Goal: Task Accomplishment & Management: Manage account settings

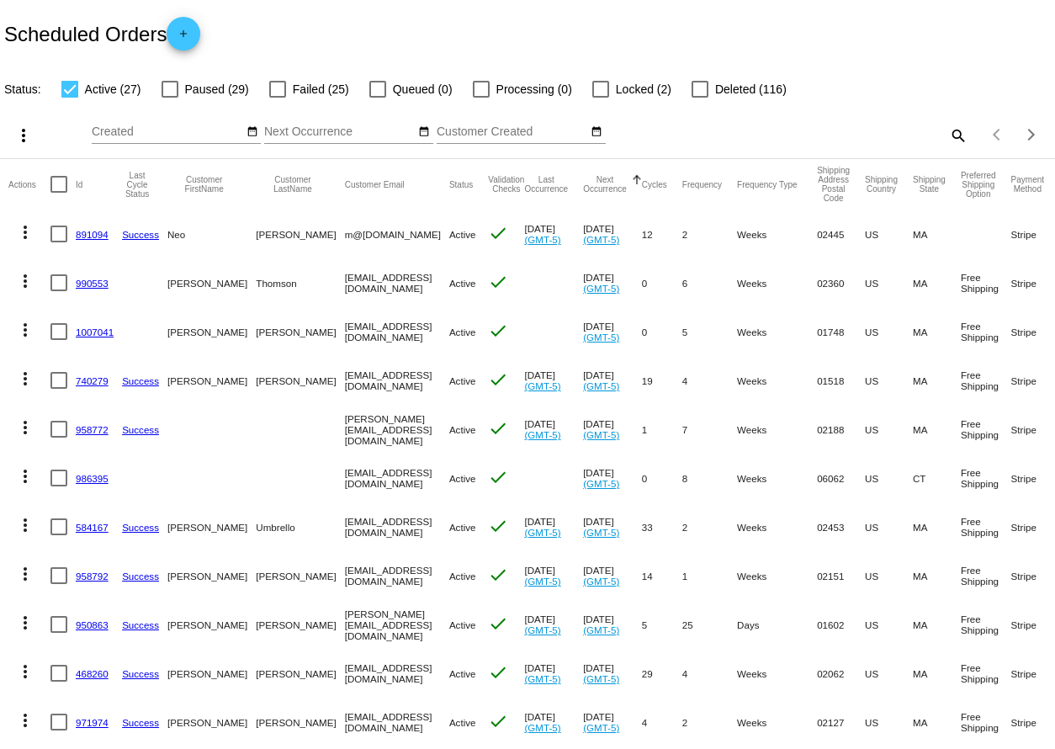
click at [447, 9] on div "Scheduled Orders add" at bounding box center [527, 33] width 1055 height 67
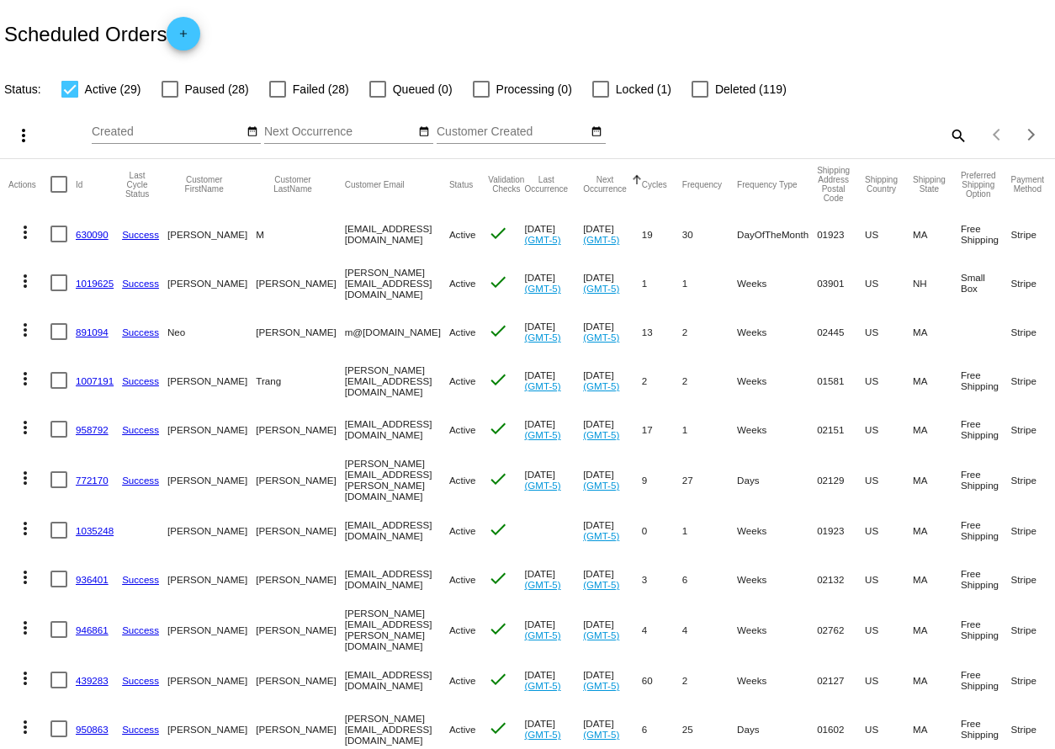
click at [81, 236] on link "630090" at bounding box center [92, 234] width 33 height 11
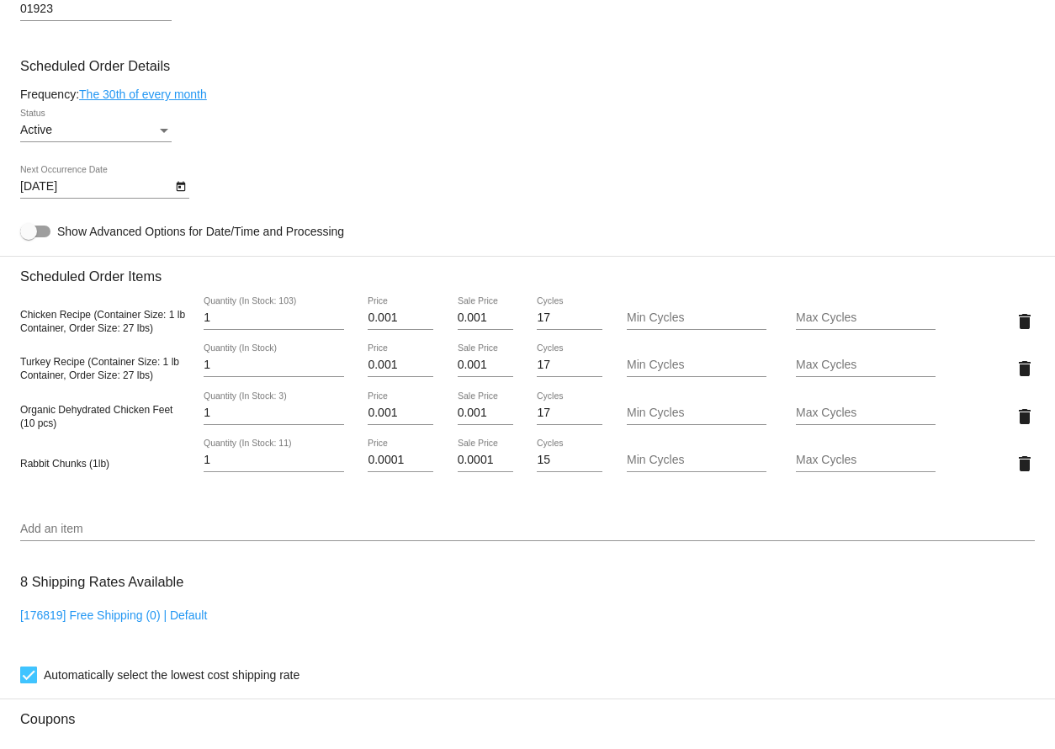
scroll to position [939, 0]
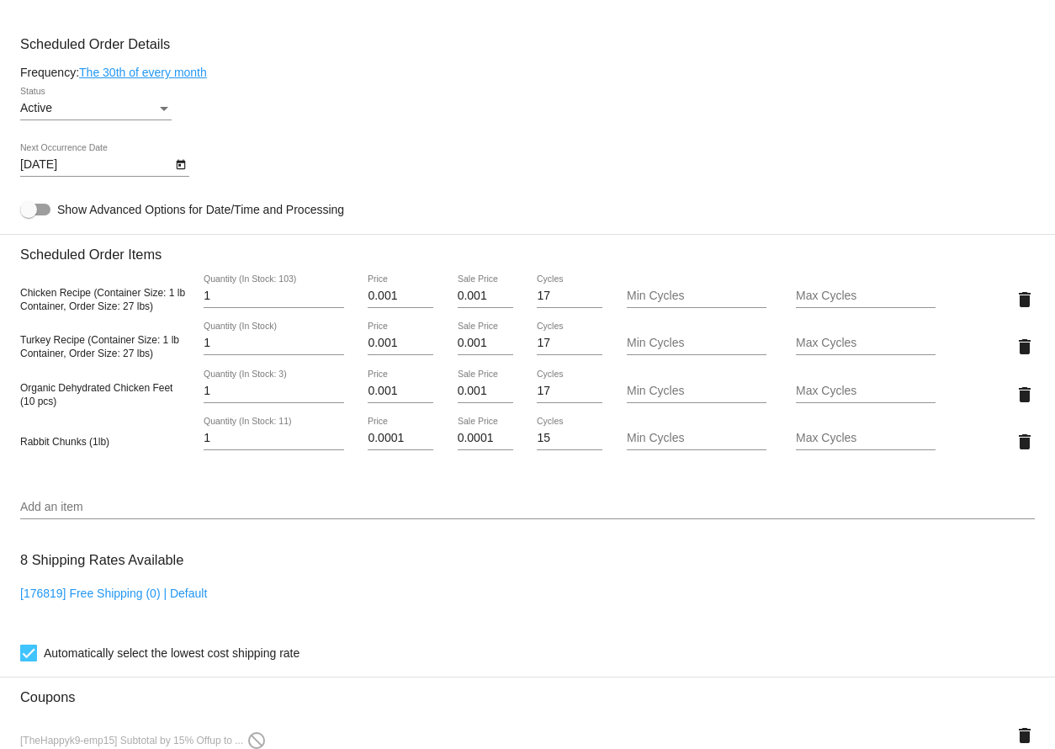
drag, startPoint x: 13, startPoint y: 394, endPoint x: 107, endPoint y: 428, distance: 100.3
click at [107, 428] on mat-card "Customer 4074842: [PERSON_NAME] [EMAIL_ADDRESS][DOMAIN_NAME] Customer Shipping …" at bounding box center [527, 360] width 1055 height 1884
click at [98, 418] on div "Organic Dehydrated Chicken Feet (10 pcs) 1 Quantity (In Stock: 3) 0.001 Price 0…" at bounding box center [527, 394] width 1015 height 48
drag, startPoint x: 87, startPoint y: 420, endPoint x: 13, endPoint y: 392, distance: 78.3
click at [13, 392] on mat-card "Customer 4074842: [PERSON_NAME] [EMAIL_ADDRESS][DOMAIN_NAME] Customer Shipping …" at bounding box center [527, 360] width 1055 height 1884
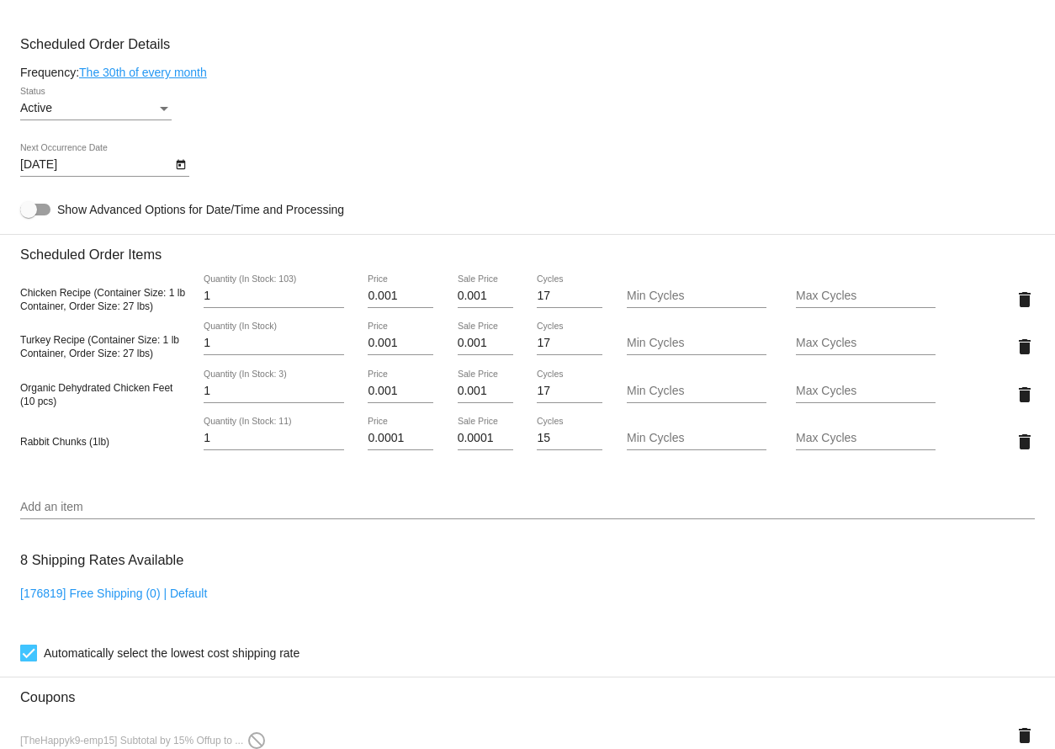
click at [168, 505] on div "Add an item" at bounding box center [527, 502] width 1015 height 33
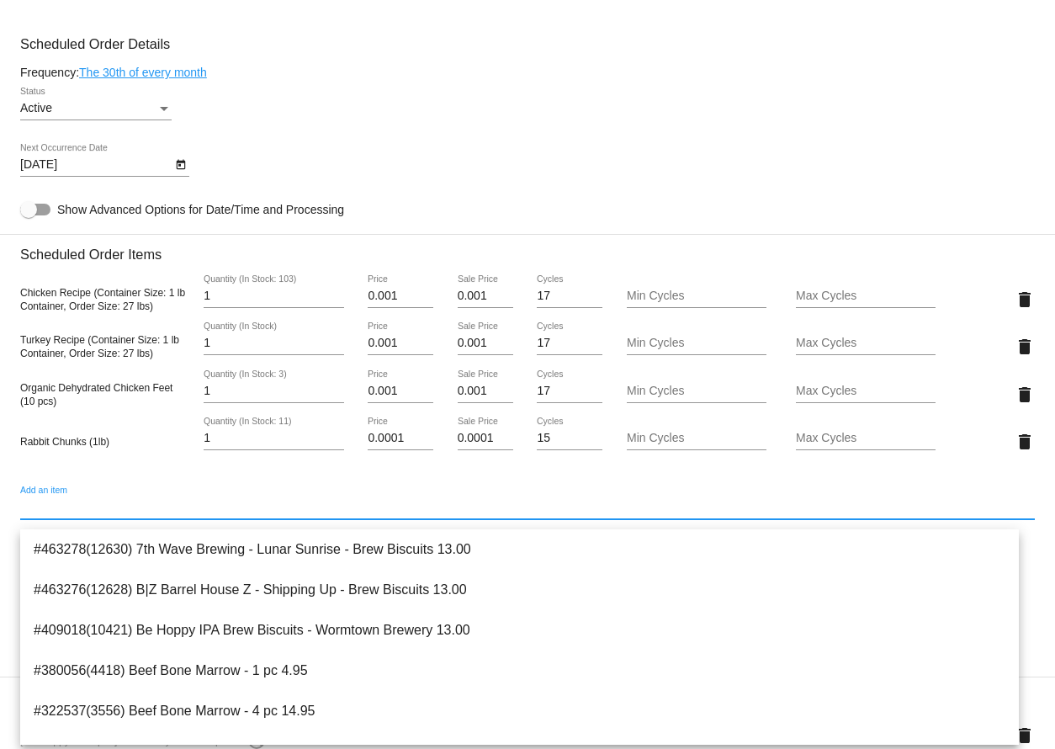
click at [525, 135] on div "Active Status" at bounding box center [527, 111] width 1015 height 48
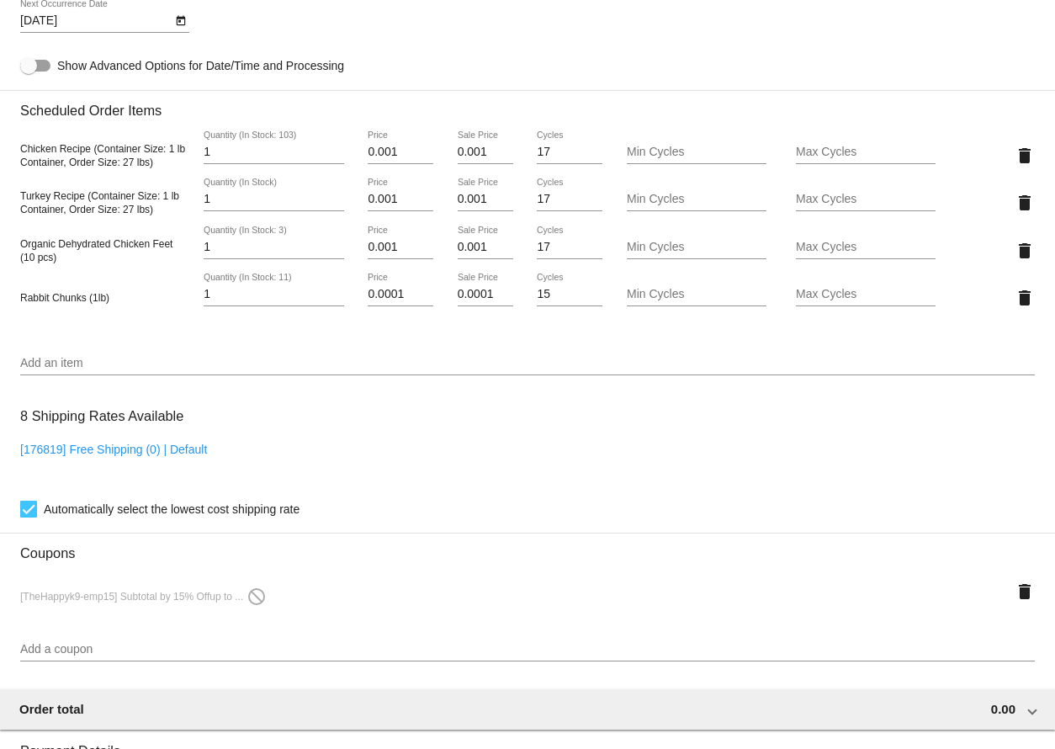
scroll to position [1084, 0]
click at [87, 369] on input "Add an item" at bounding box center [527, 362] width 1015 height 13
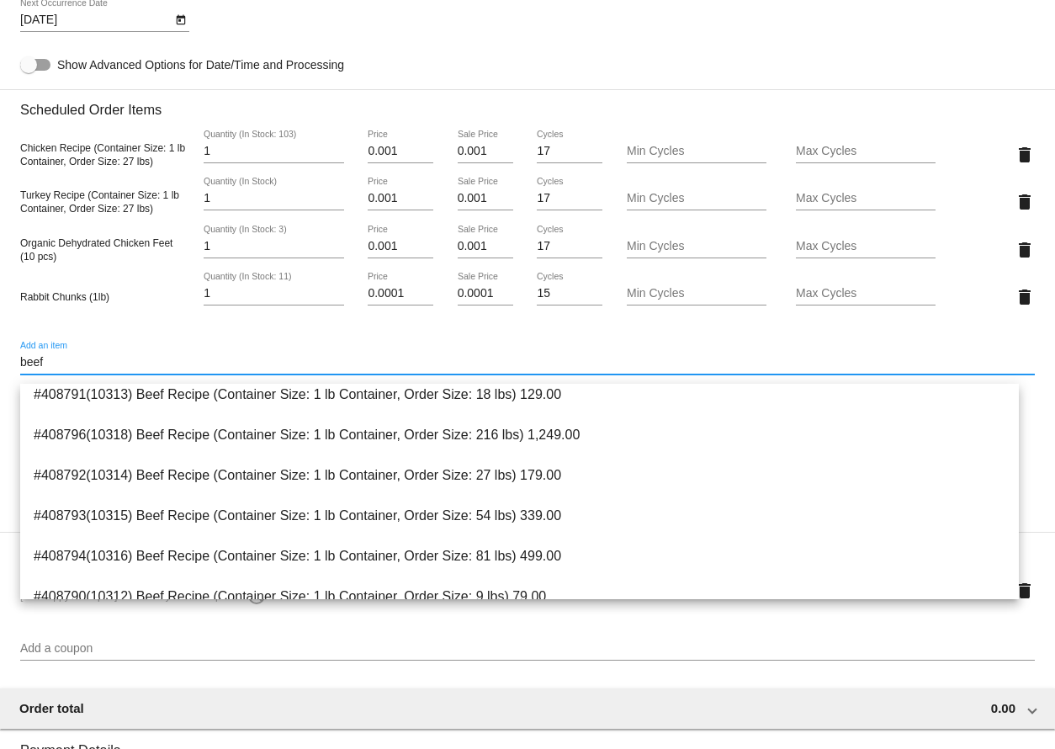
scroll to position [333, 0]
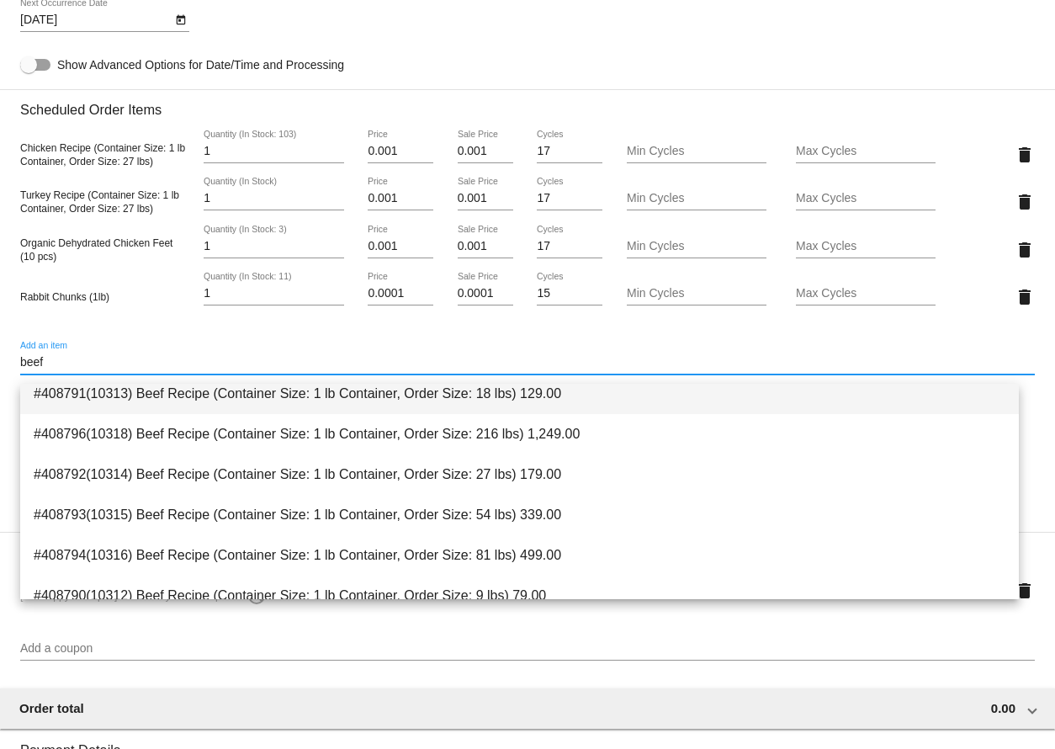
type input "beef"
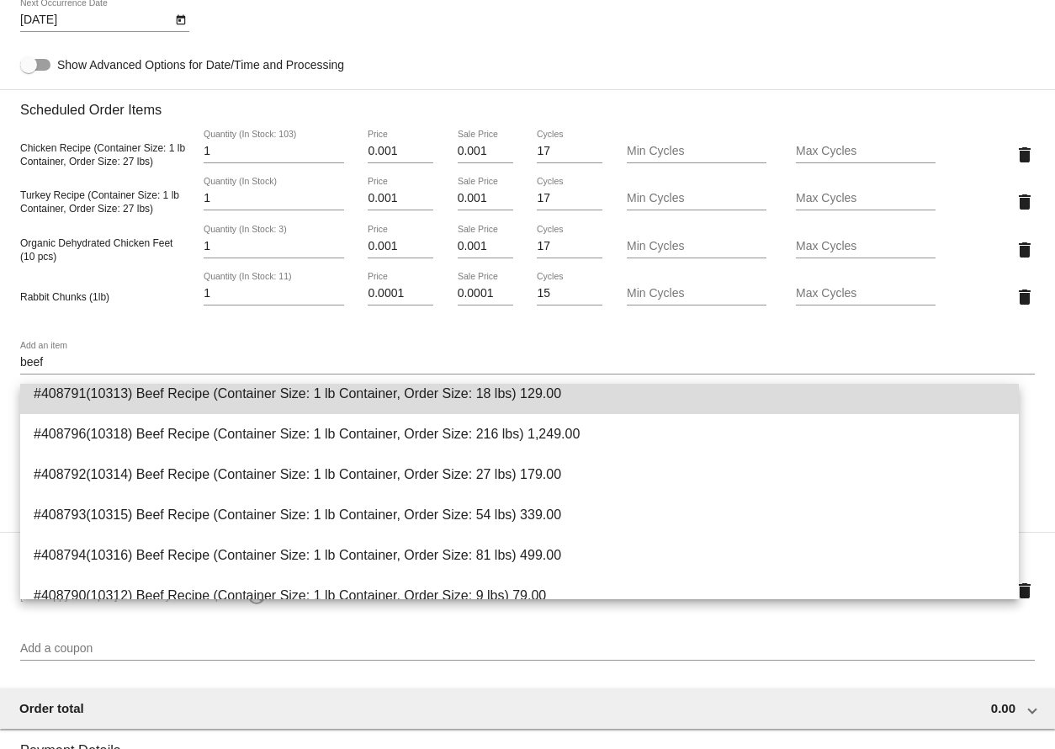
click at [602, 399] on span "#408791(10313) Beef Recipe (Container Size: 1 lb Container, Order Size: 18 lbs)…" at bounding box center [520, 394] width 972 height 40
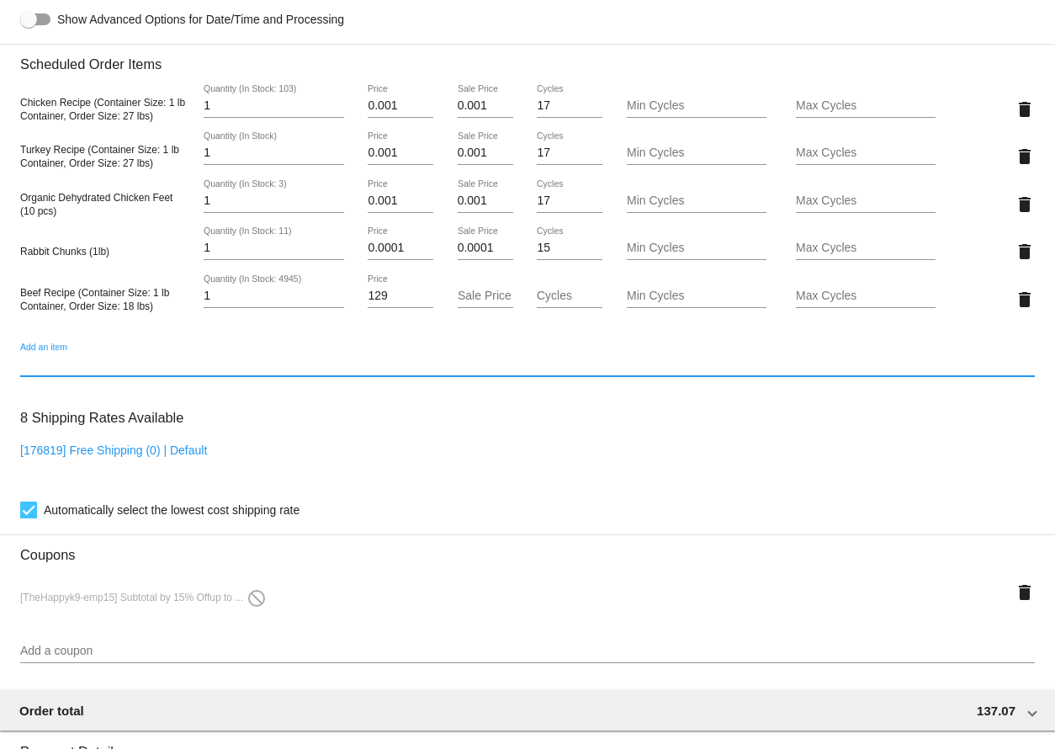
scroll to position [1553, 0]
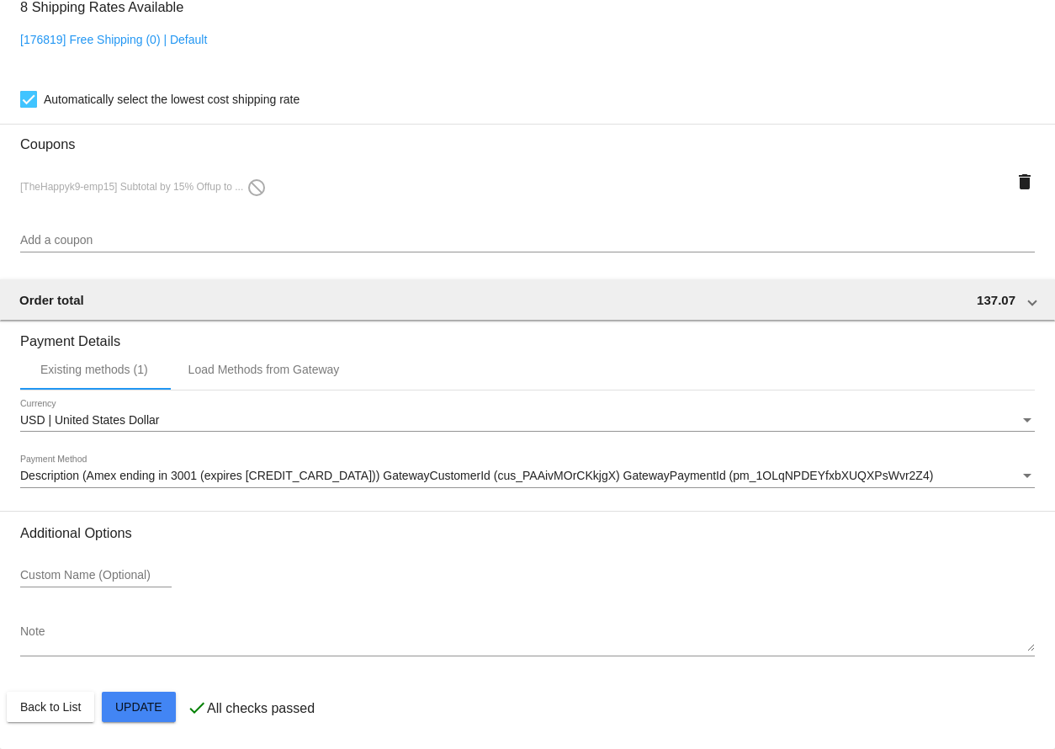
drag, startPoint x: 380, startPoint y: 709, endPoint x: 472, endPoint y: 712, distance: 91.7
click at [543, 653] on div "Note" at bounding box center [527, 634] width 1015 height 46
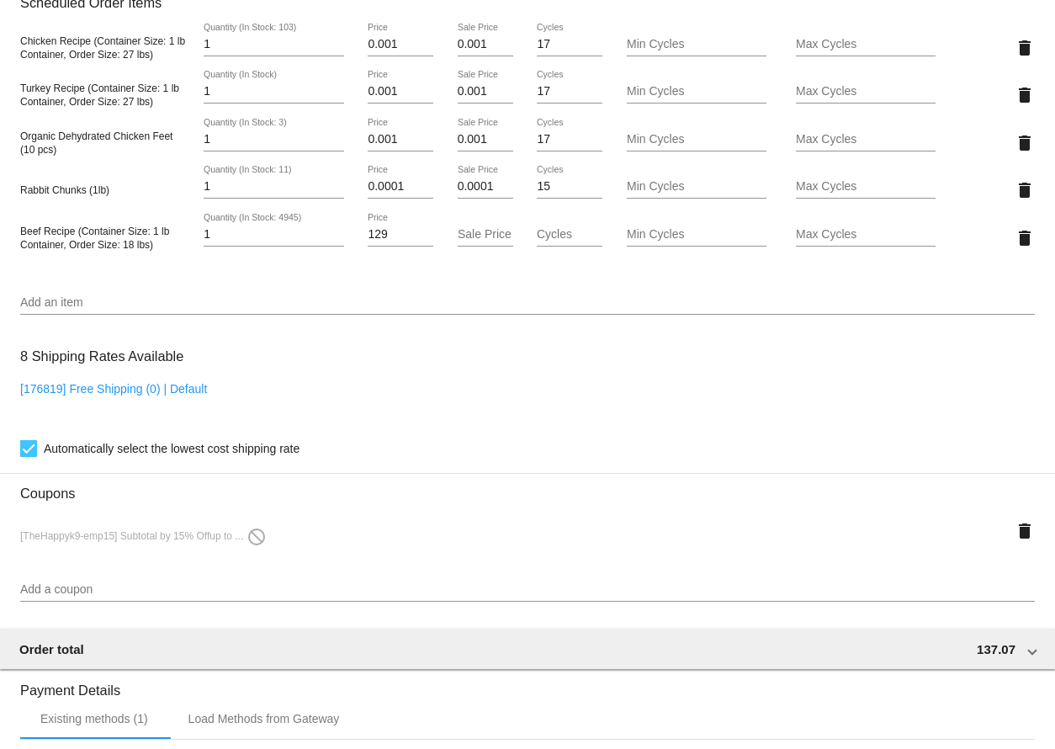
scroll to position [1190, 0]
click at [1015, 539] on mat-icon "delete" at bounding box center [1025, 531] width 20 height 20
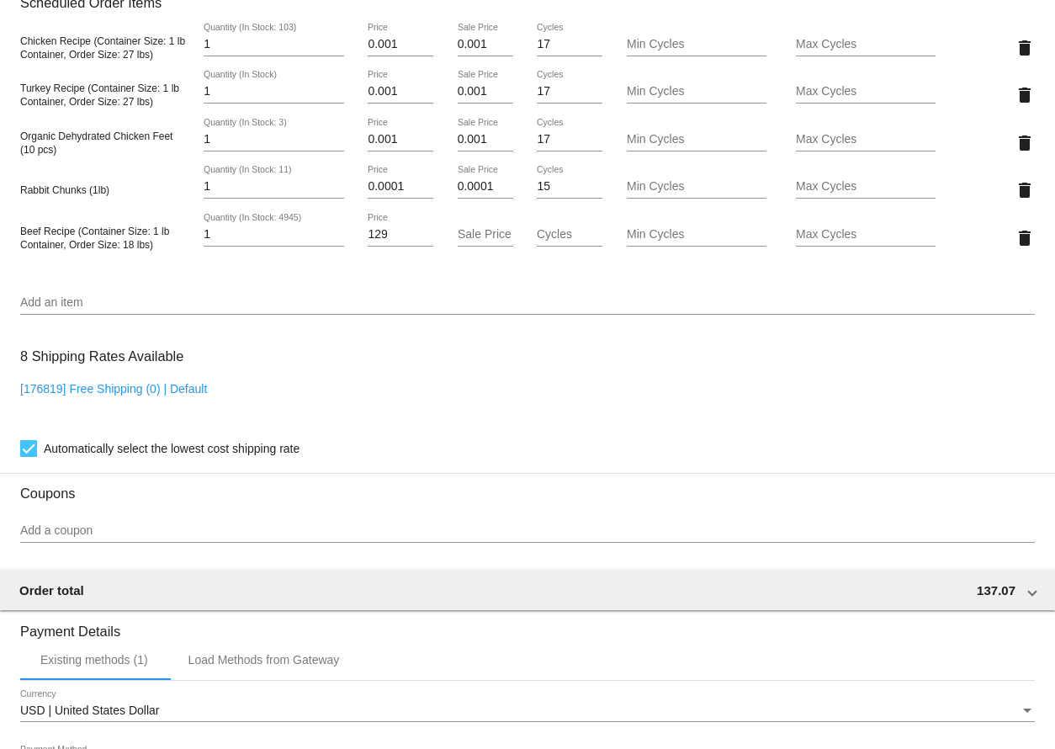
click at [485, 241] on input "Sale Price" at bounding box center [486, 234] width 56 height 13
type input ".0001"
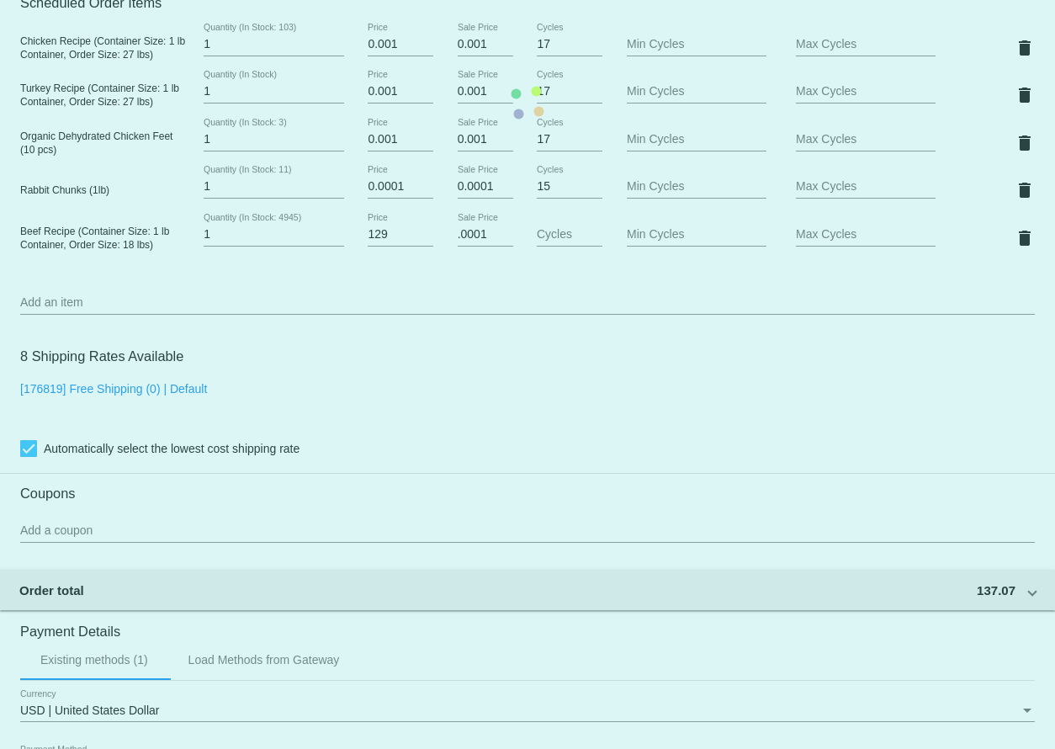
click at [555, 350] on mat-card "Customer 4074842: [PERSON_NAME] [EMAIL_ADDRESS][DOMAIN_NAME] Customer Shipping …" at bounding box center [527, 102] width 1055 height 1873
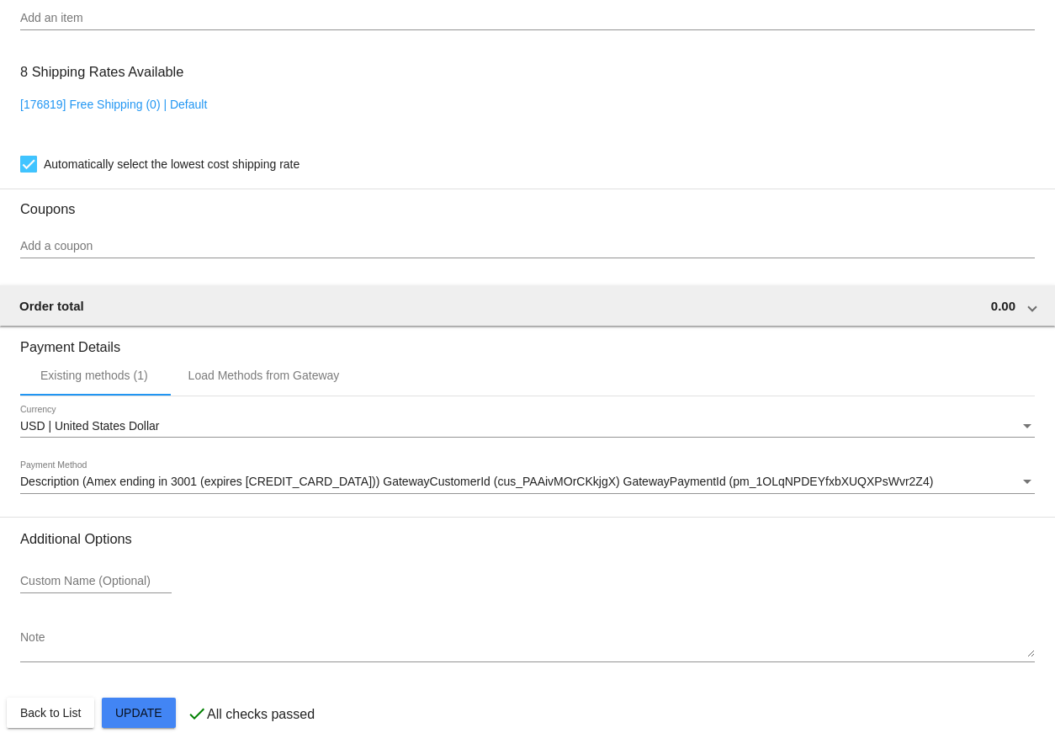
scroll to position [1494, 0]
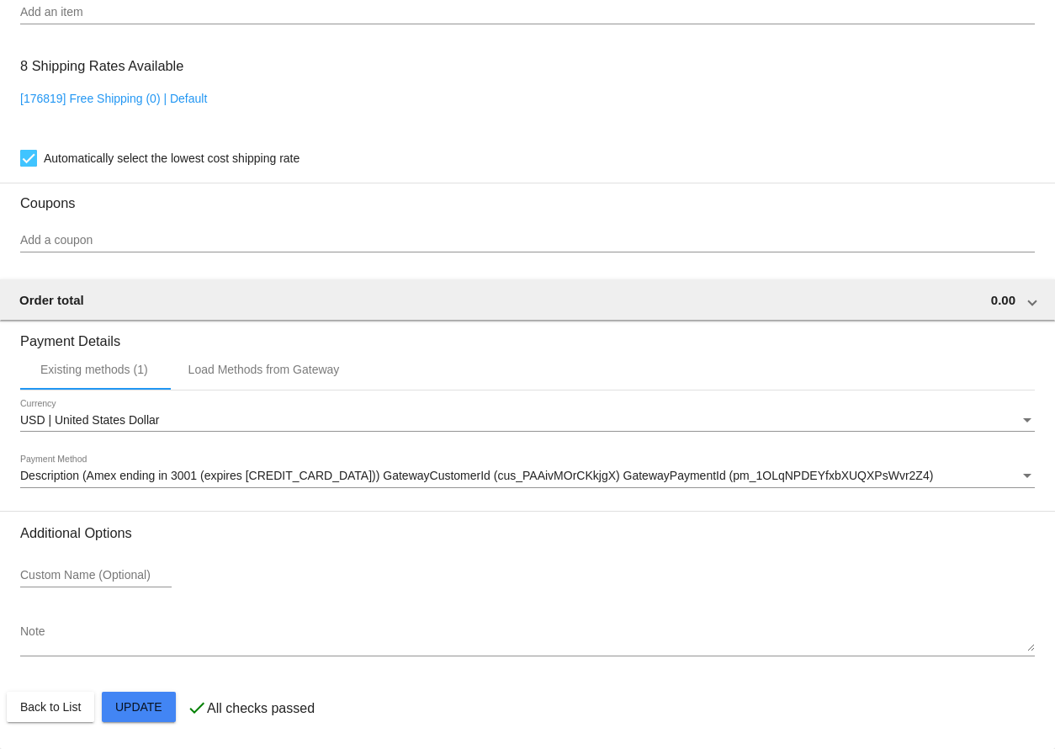
click at [253, 464] on div "Description (Amex ending in 3001 (expires [CREDIT_CARD_DATA])) GatewayCustomerI…" at bounding box center [527, 471] width 1015 height 33
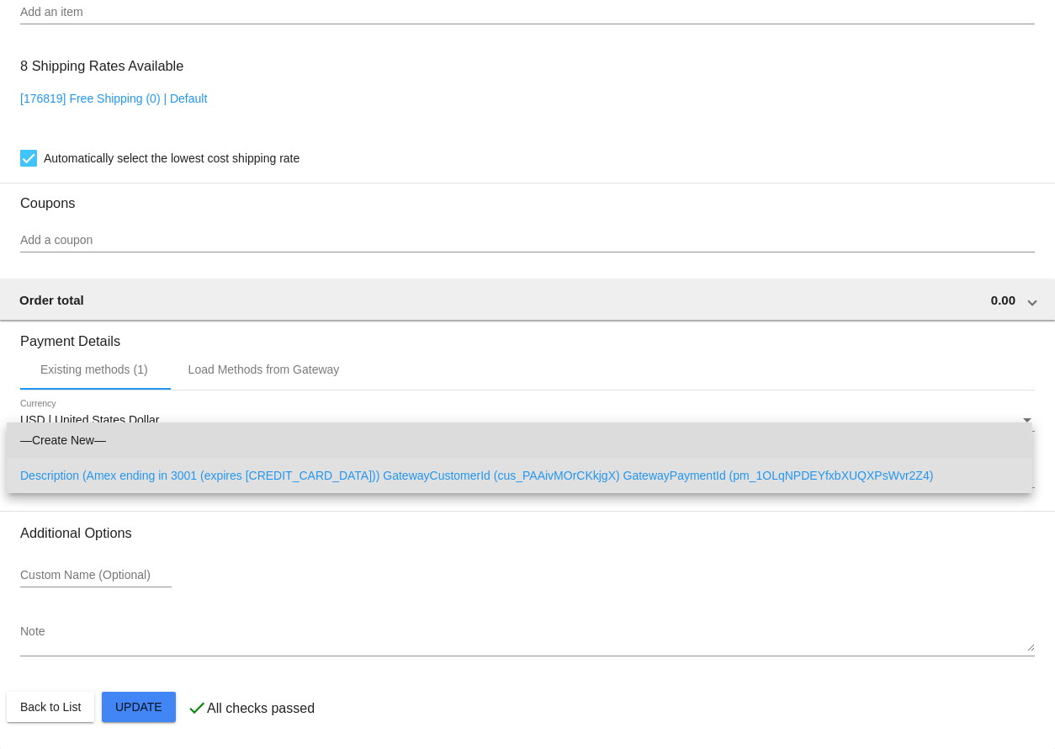
click at [257, 447] on span "—Create New—" at bounding box center [519, 439] width 999 height 35
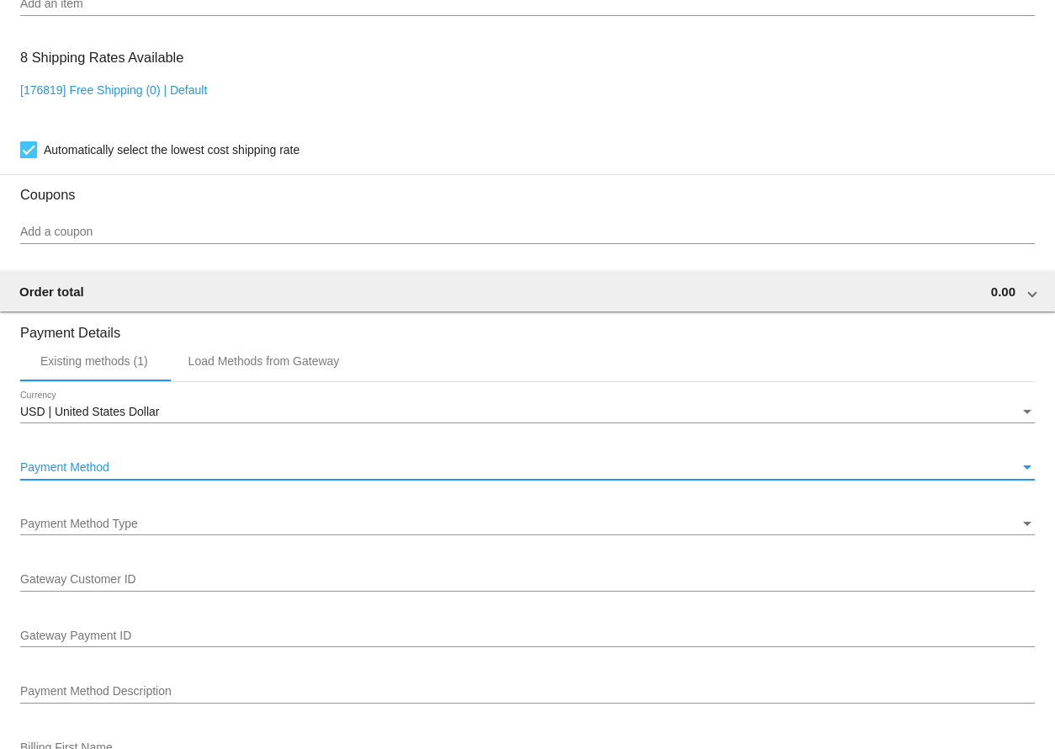
scroll to position [1486, 0]
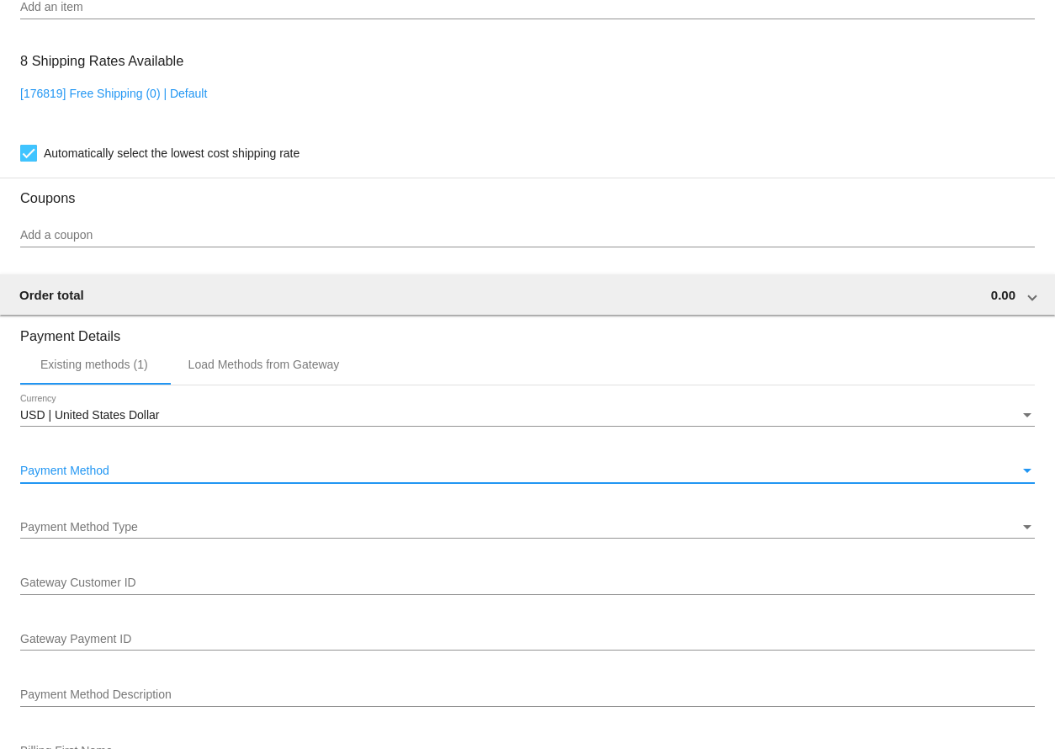
click at [258, 528] on div "Payment Method Type Payment Method Type" at bounding box center [527, 522] width 1015 height 33
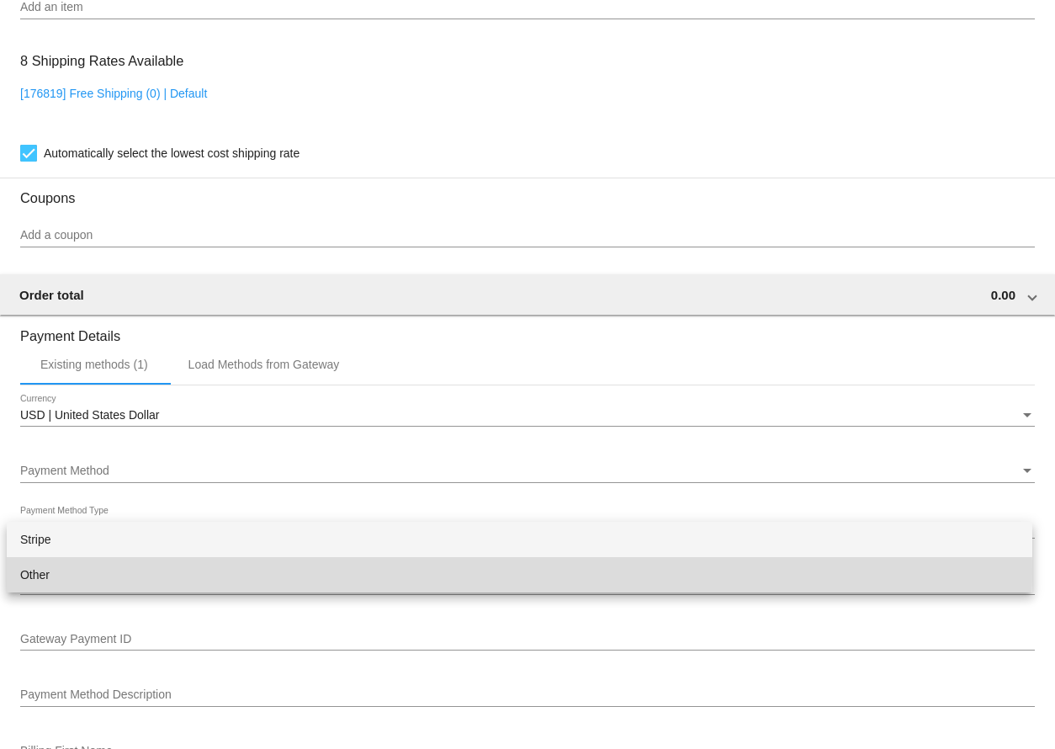
click at [253, 571] on span "Other" at bounding box center [519, 574] width 999 height 35
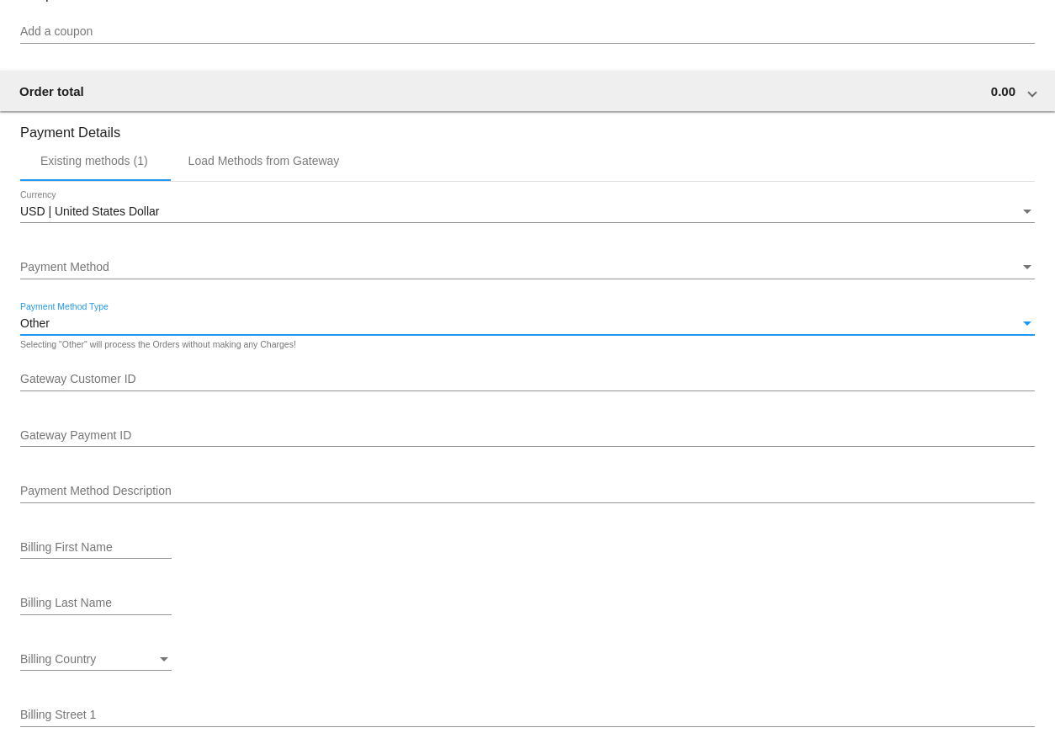
scroll to position [1826, 0]
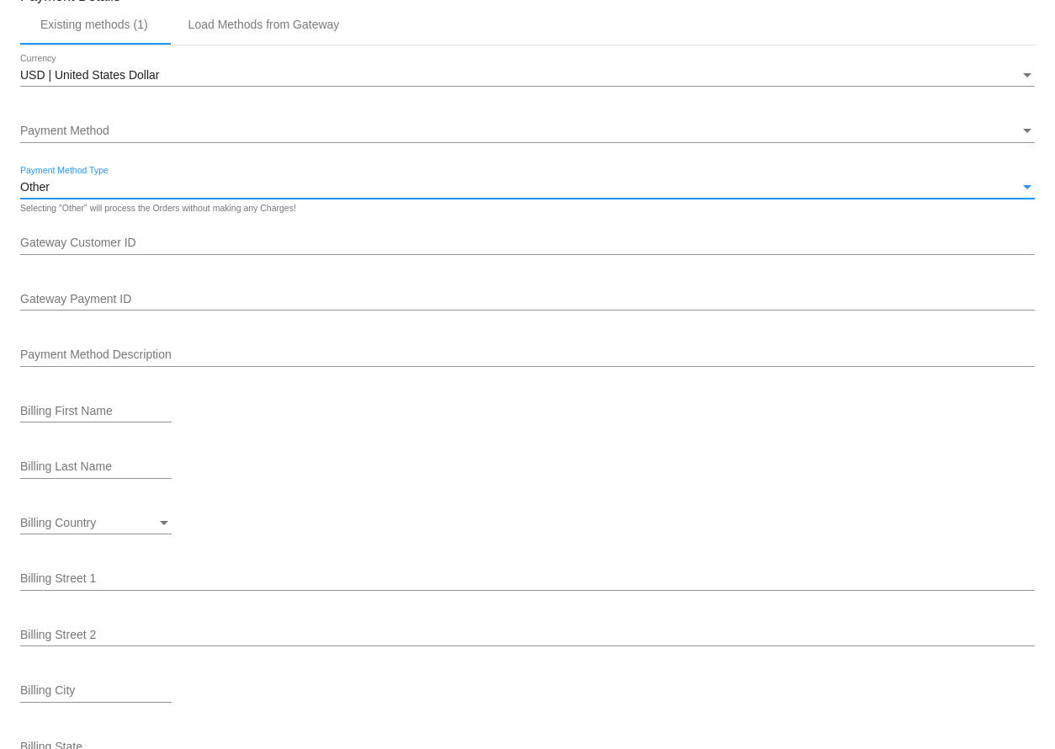
click at [215, 306] on input "Gateway Payment ID" at bounding box center [527, 299] width 1015 height 13
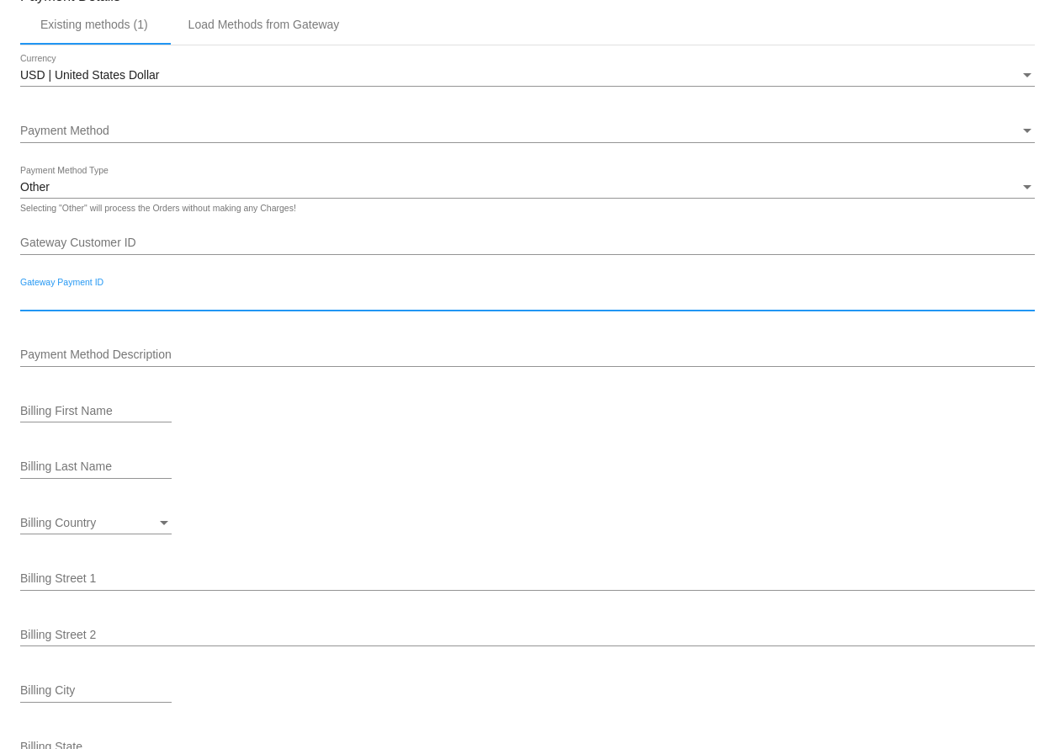
click at [365, 490] on div "Billing Last Name" at bounding box center [527, 470] width 1015 height 48
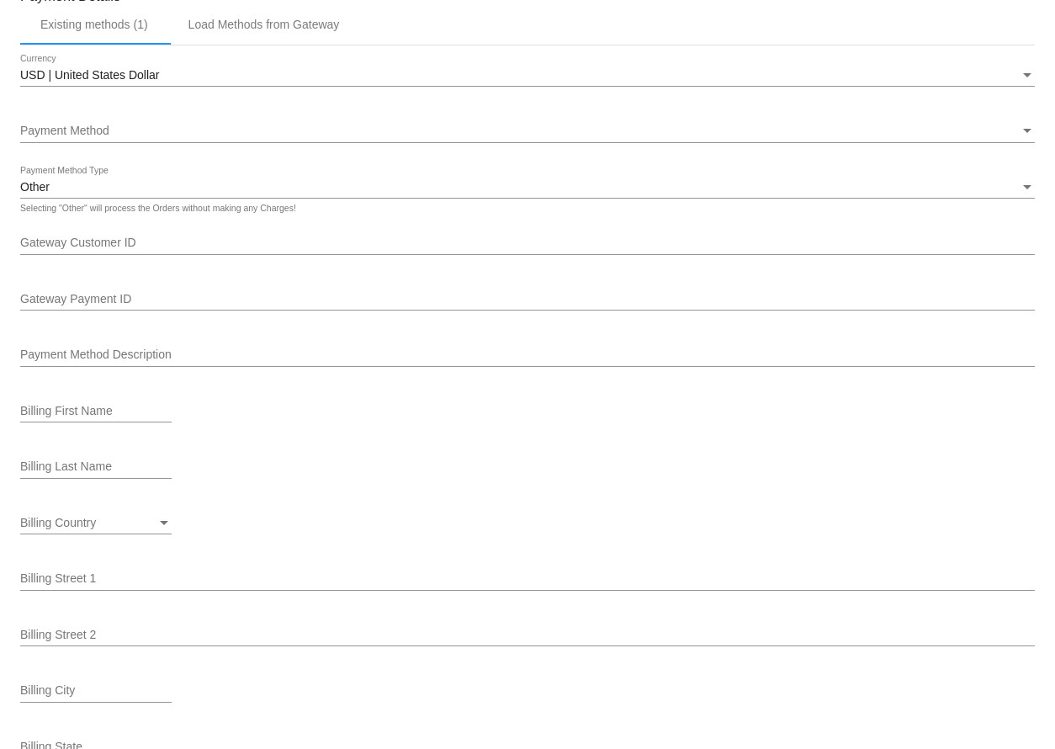
click at [170, 361] on input "Payment Method Description" at bounding box center [527, 354] width 1015 height 13
click at [376, 469] on div "Billing Last Name" at bounding box center [527, 470] width 1015 height 48
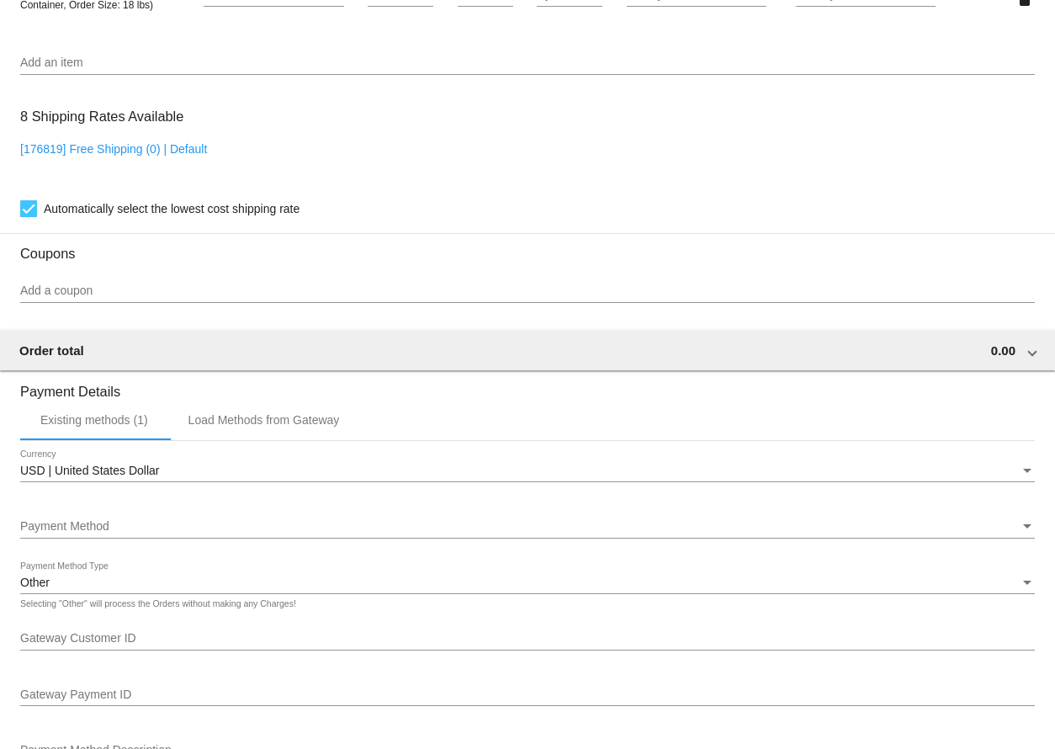
scroll to position [1486, 0]
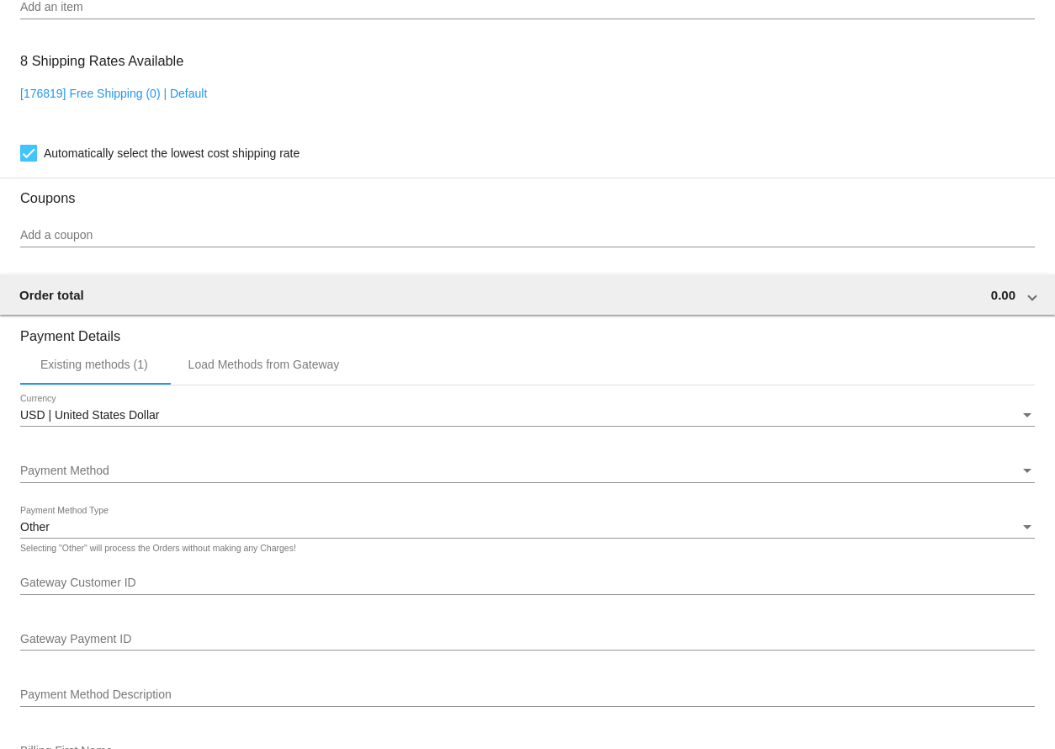
drag, startPoint x: 105, startPoint y: 564, endPoint x: 297, endPoint y: 568, distance: 191.9
drag, startPoint x: 68, startPoint y: 564, endPoint x: 226, endPoint y: 563, distance: 158.2
click at [226, 554] on mat-hint "Selecting "Other" will process the Orders without making any Charges!" at bounding box center [158, 548] width 276 height 10
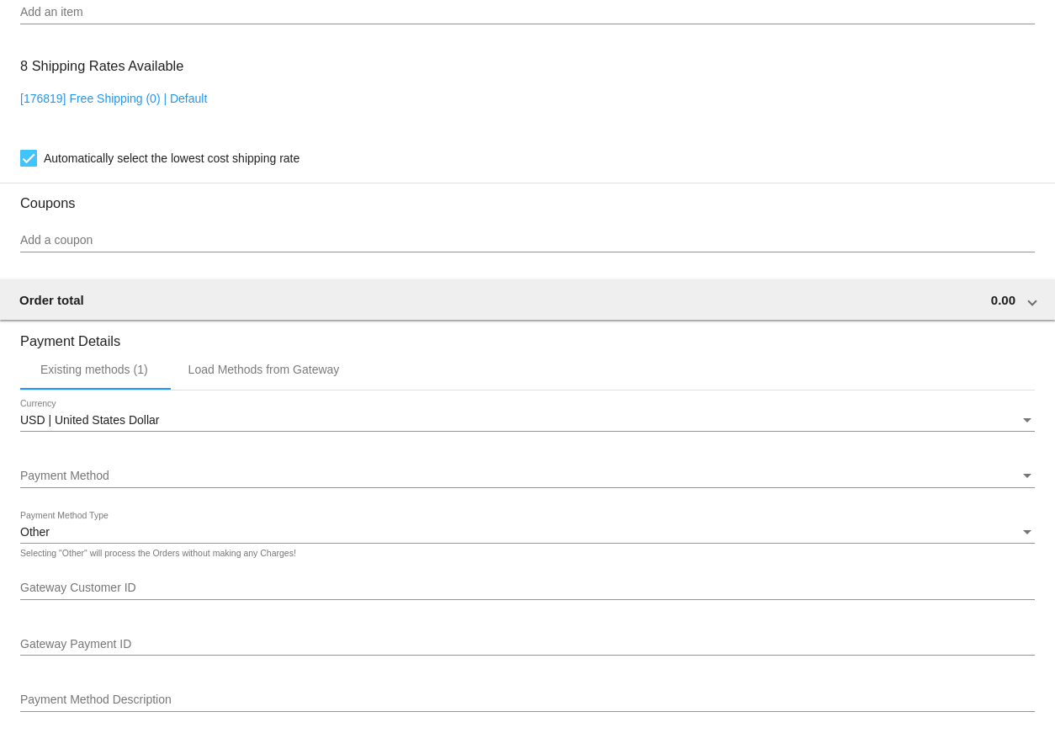
scroll to position [1485, 0]
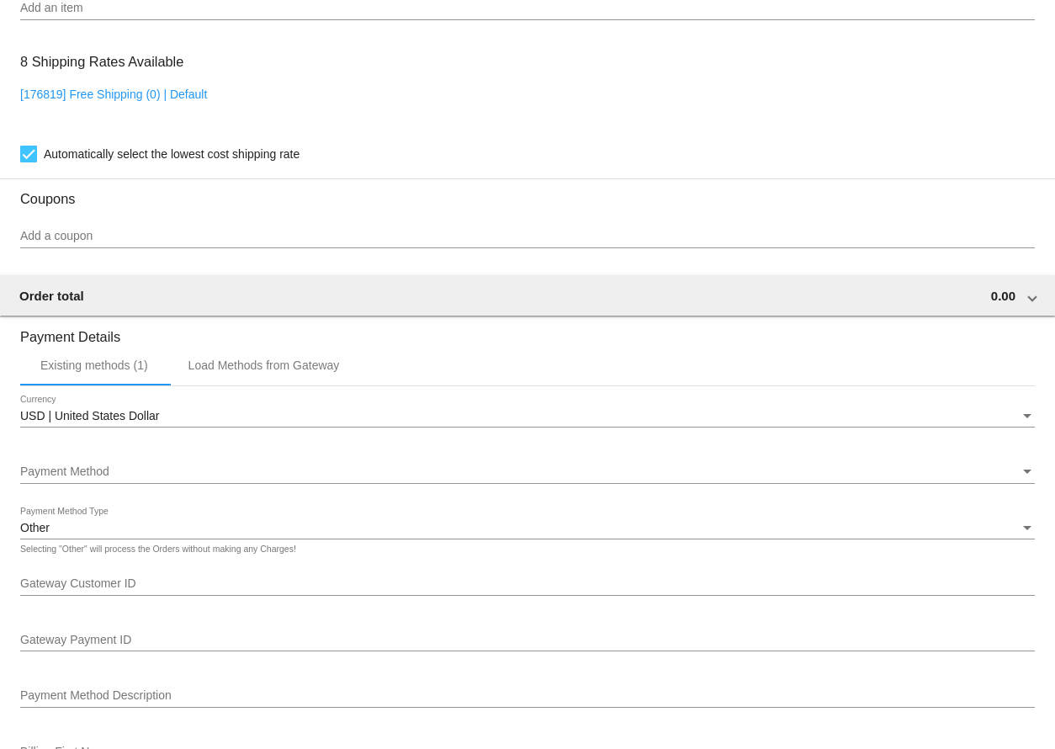
click at [236, 688] on div "Payment Method Description" at bounding box center [527, 691] width 1015 height 33
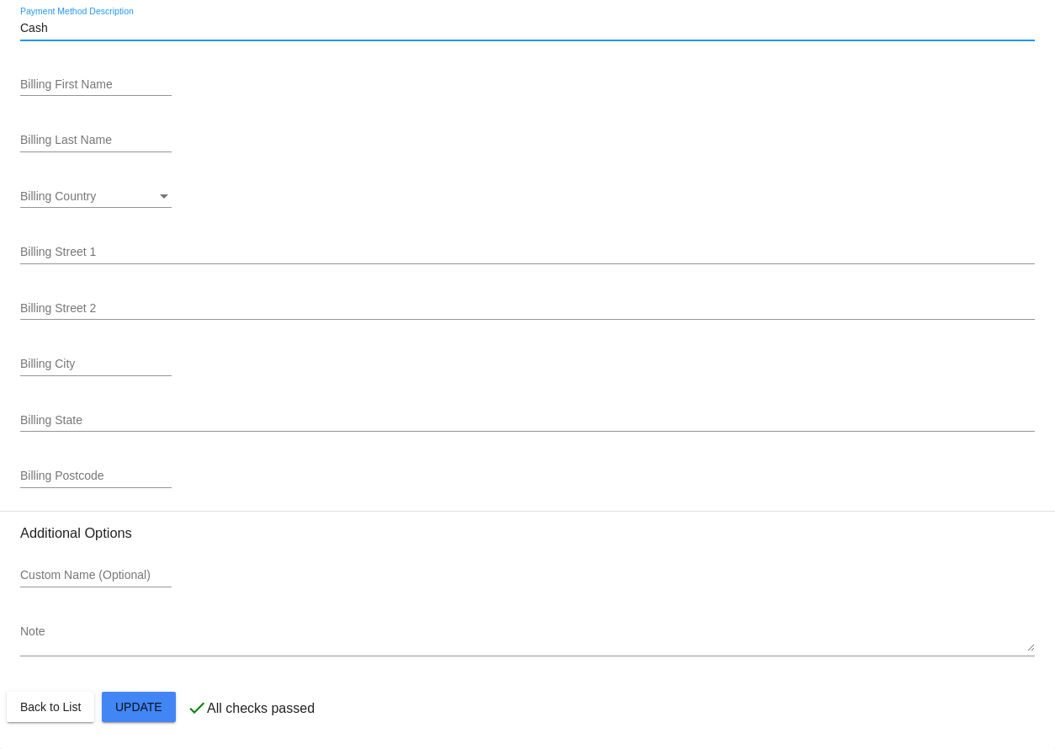
scroll to position [2168, 0]
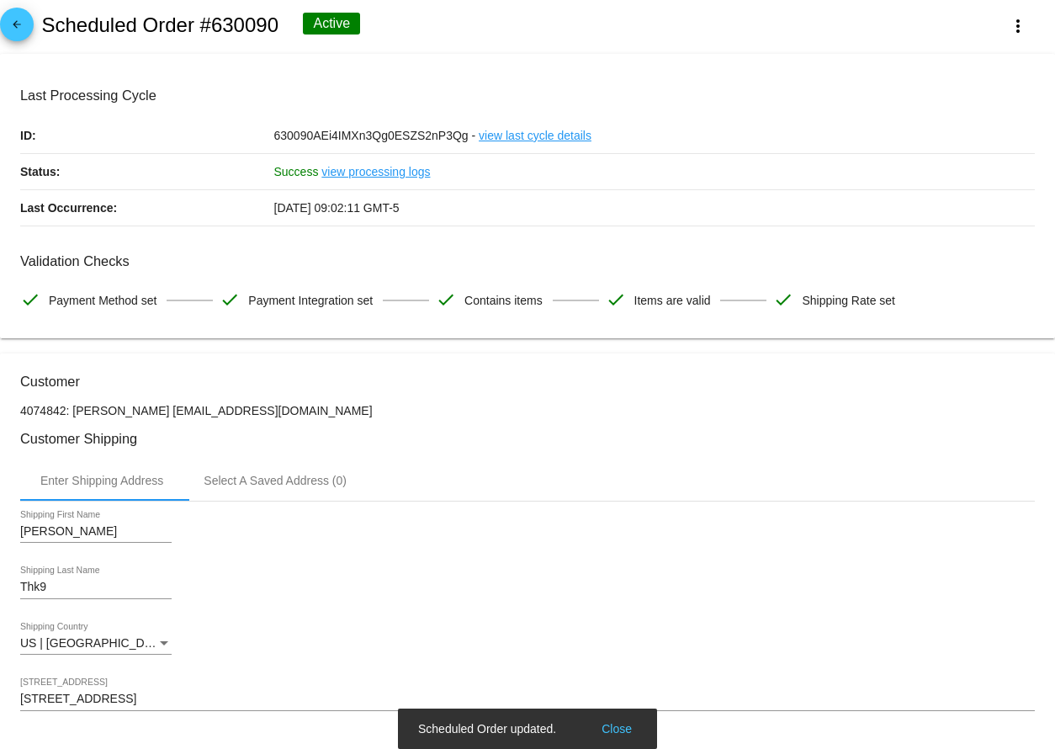
scroll to position [0, 0]
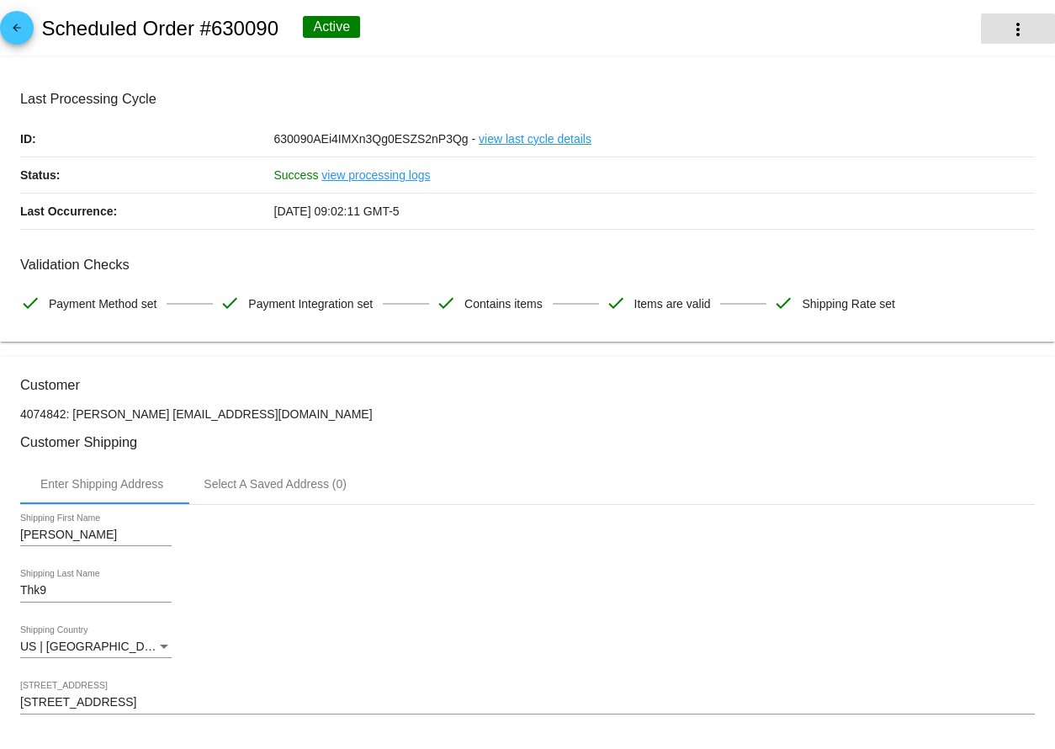
type input "Cash"
click at [1010, 22] on mat-icon "more_vert" at bounding box center [1018, 29] width 20 height 20
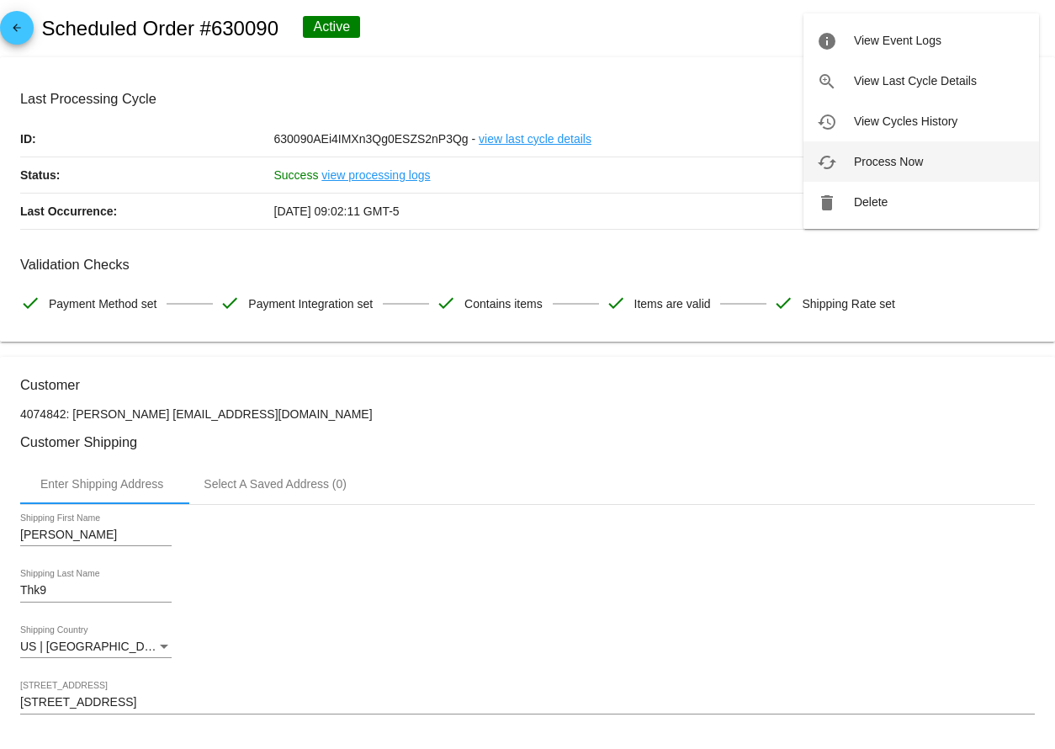
click at [955, 152] on button "cached Process Now" at bounding box center [921, 161] width 236 height 40
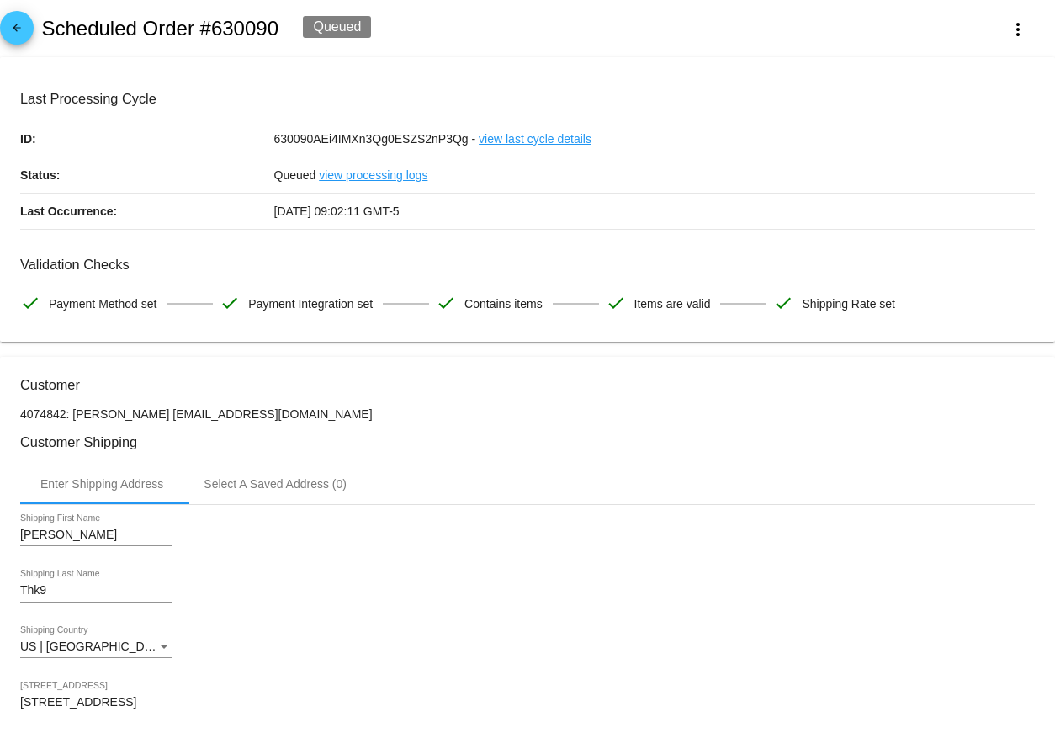
click at [4, 34] on link "arrow_back" at bounding box center [17, 28] width 34 height 34
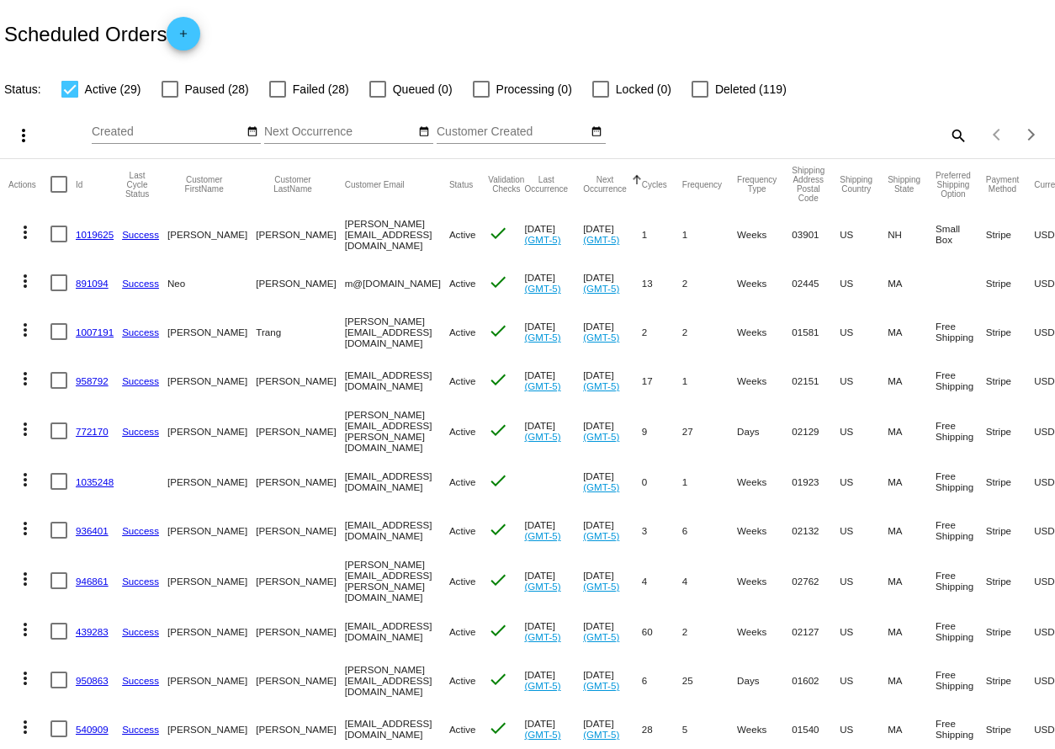
drag, startPoint x: 186, startPoint y: 235, endPoint x: 342, endPoint y: 242, distance: 156.7
click at [342, 242] on mat-row "more_vert 1019625 Success [PERSON_NAME] [PERSON_NAME][EMAIL_ADDRESS][DOMAIN_NAM…" at bounding box center [616, 233] width 1216 height 49
click at [362, 233] on mat-cell "[PERSON_NAME][EMAIL_ADDRESS][DOMAIN_NAME]" at bounding box center [397, 233] width 104 height 49
drag, startPoint x: 362, startPoint y: 232, endPoint x: 183, endPoint y: 236, distance: 178.4
click at [183, 236] on mat-row "more_vert 1019625 Success [PERSON_NAME] [PERSON_NAME][EMAIL_ADDRESS][DOMAIN_NAM…" at bounding box center [616, 233] width 1216 height 49
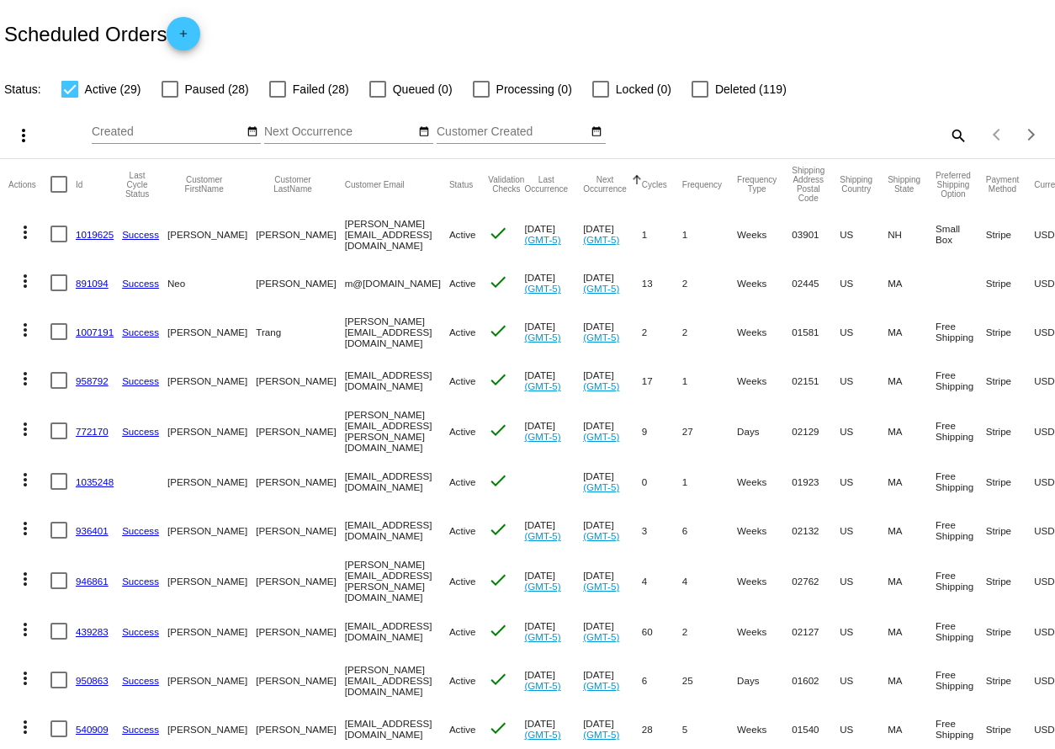
click at [183, 236] on mat-cell "[PERSON_NAME]" at bounding box center [211, 233] width 88 height 49
click at [92, 233] on link "1019625" at bounding box center [95, 234] width 38 height 11
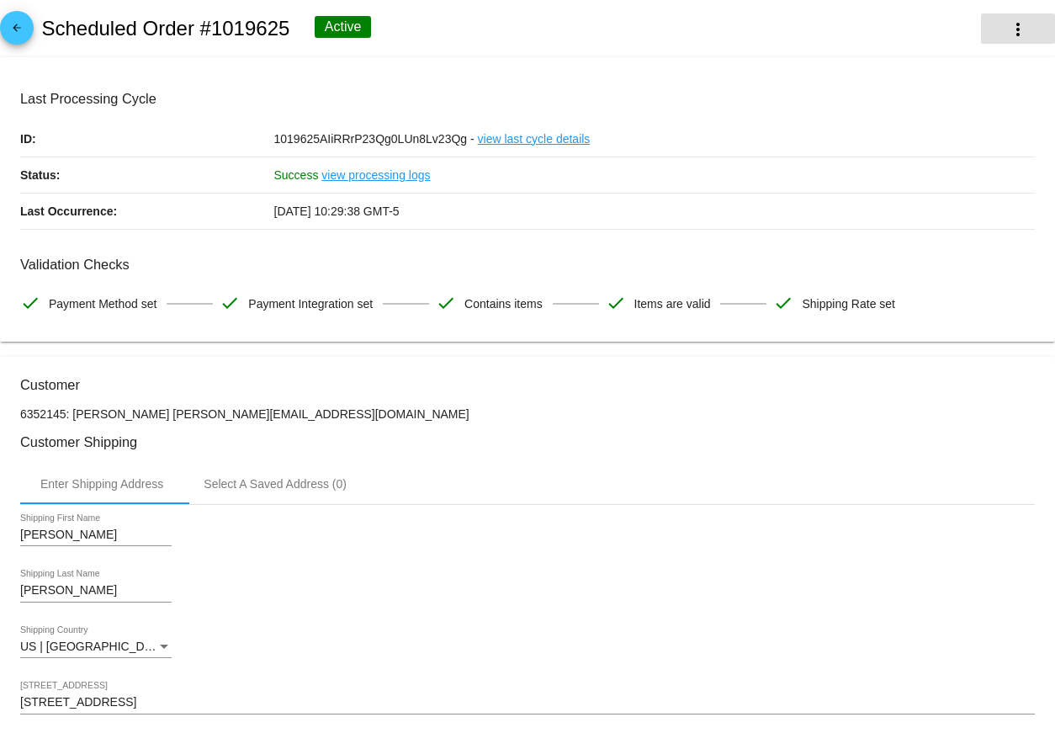
click at [1008, 30] on mat-icon "more_vert" at bounding box center [1018, 29] width 20 height 20
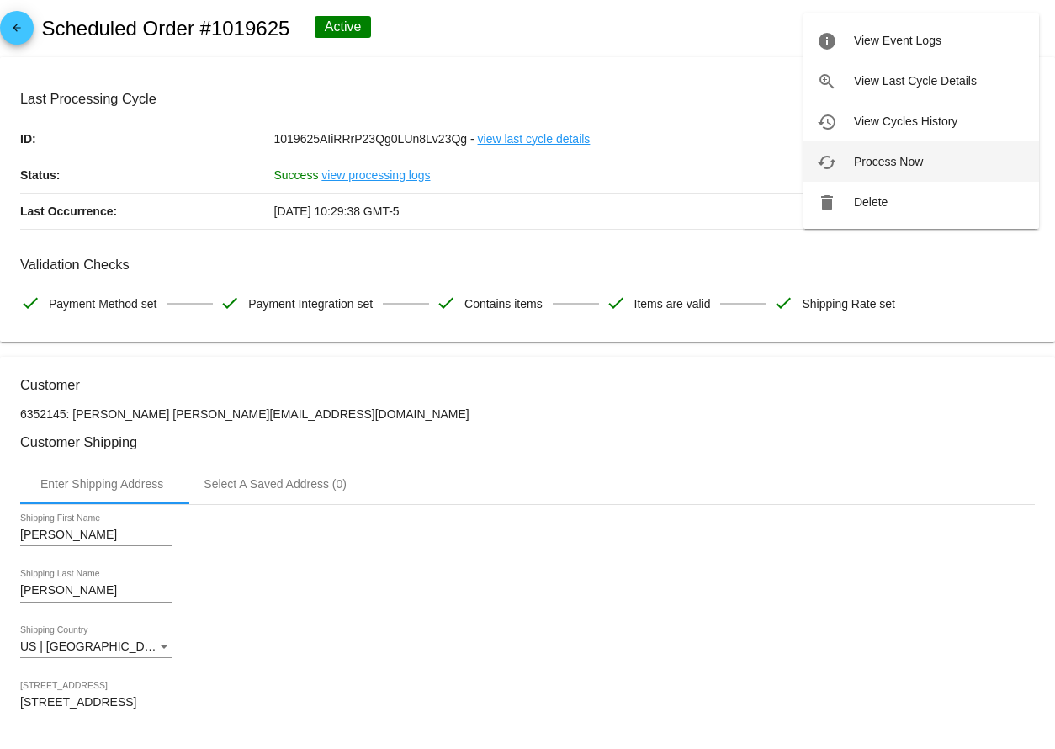
click at [927, 162] on button "cached Process Now" at bounding box center [921, 161] width 236 height 40
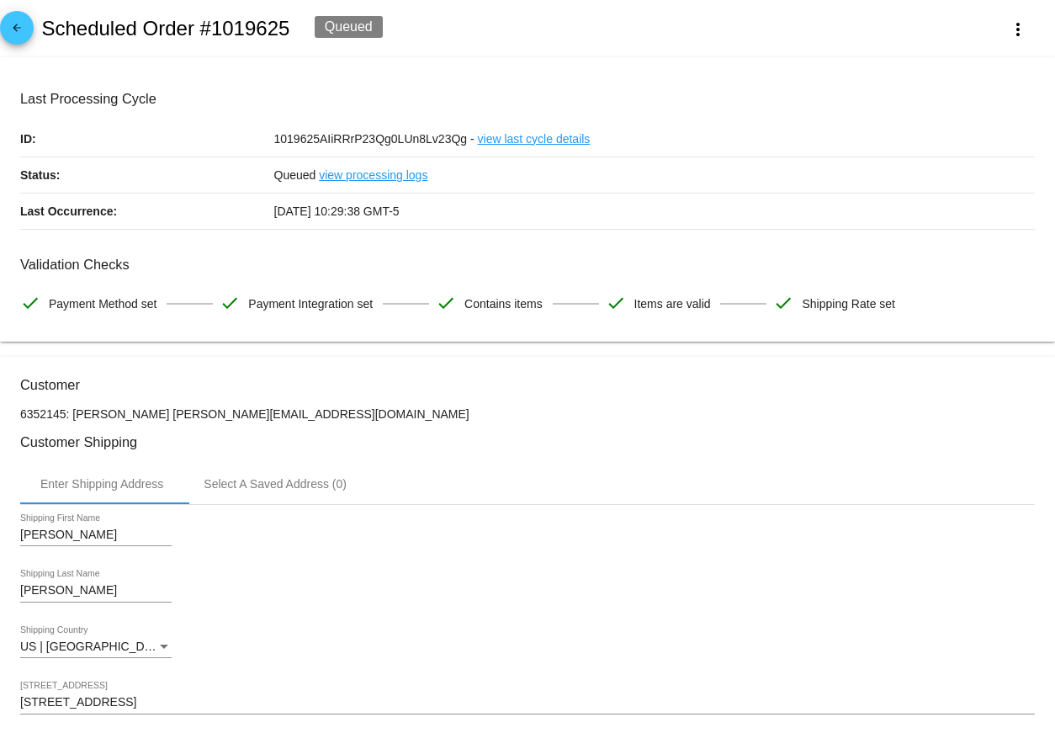
click at [13, 32] on mat-icon "arrow_back" at bounding box center [17, 32] width 20 height 20
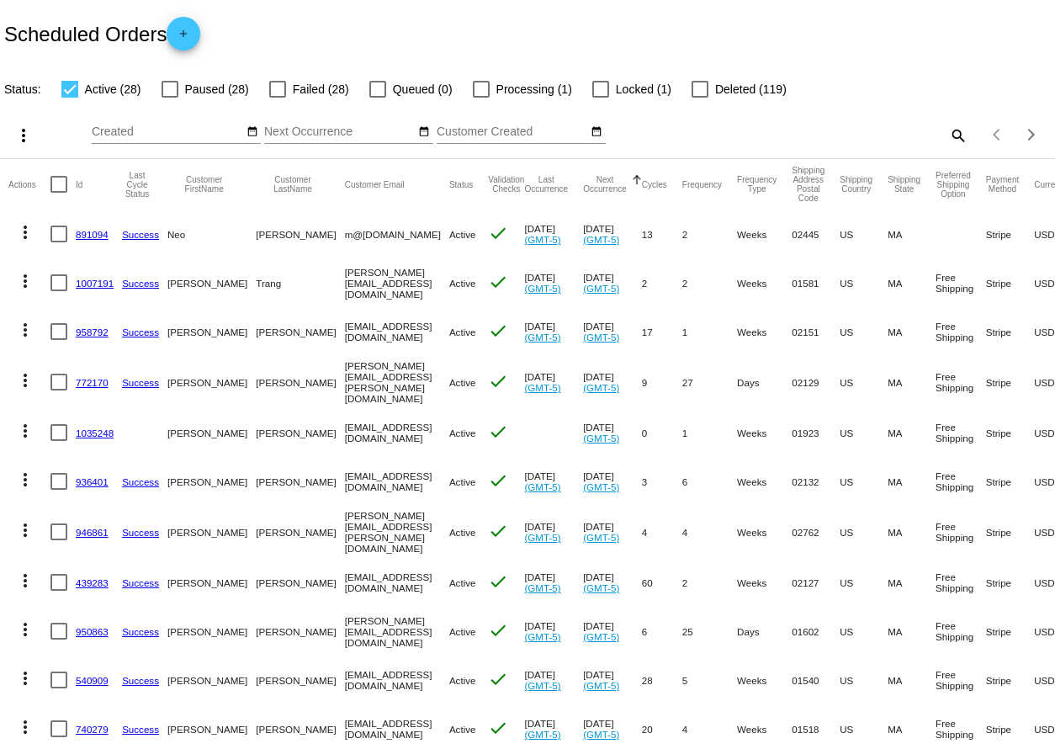
drag, startPoint x: 169, startPoint y: 284, endPoint x: 348, endPoint y: 272, distance: 179.6
click at [348, 272] on mat-row "more_vert 1007191 Success [PERSON_NAME][GEOGRAPHIC_DATA] [PERSON_NAME][EMAIL_AD…" at bounding box center [616, 282] width 1216 height 49
click at [345, 285] on mat-cell "[PERSON_NAME][EMAIL_ADDRESS][DOMAIN_NAME]" at bounding box center [397, 282] width 104 height 49
drag, startPoint x: 338, startPoint y: 284, endPoint x: 181, endPoint y: 284, distance: 157.3
click at [181, 284] on mat-row "more_vert 1007191 Success [PERSON_NAME][GEOGRAPHIC_DATA] [PERSON_NAME][EMAIL_AD…" at bounding box center [616, 282] width 1216 height 49
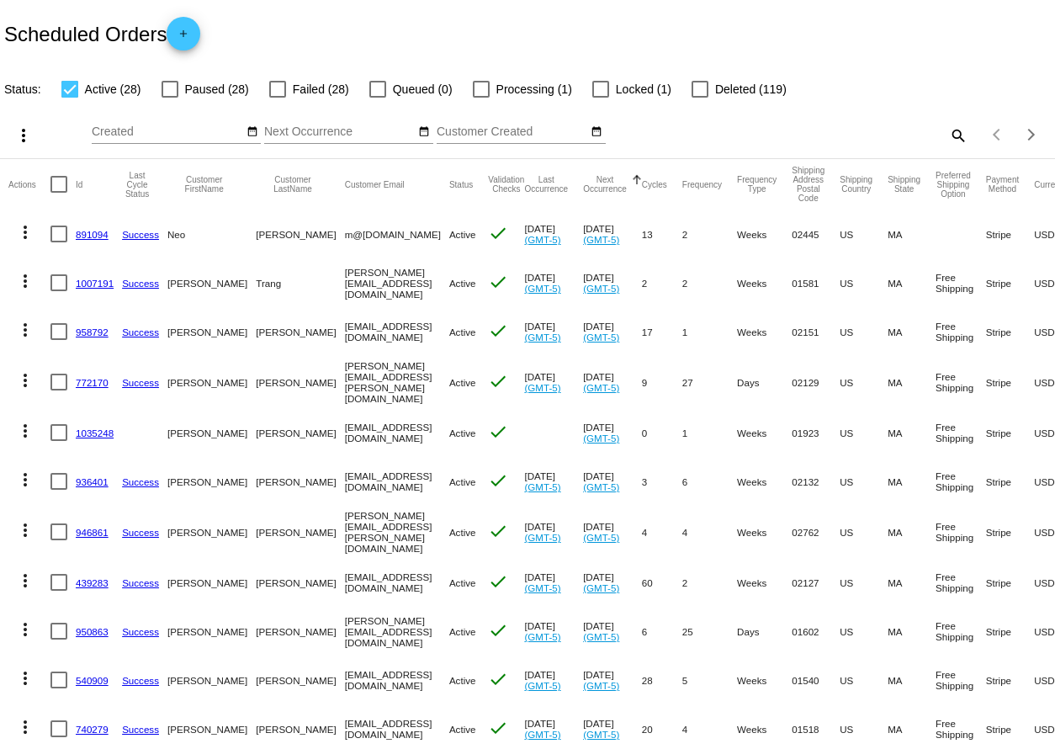
click at [179, 283] on mat-cell "[PERSON_NAME]" at bounding box center [211, 282] width 88 height 49
drag, startPoint x: 179, startPoint y: 283, endPoint x: 384, endPoint y: 278, distance: 204.5
click at [384, 278] on mat-row "more_vert 1007191 Success [PERSON_NAME][GEOGRAPHIC_DATA] [PERSON_NAME][EMAIL_AD…" at bounding box center [616, 282] width 1216 height 49
